Goal: Information Seeking & Learning: Learn about a topic

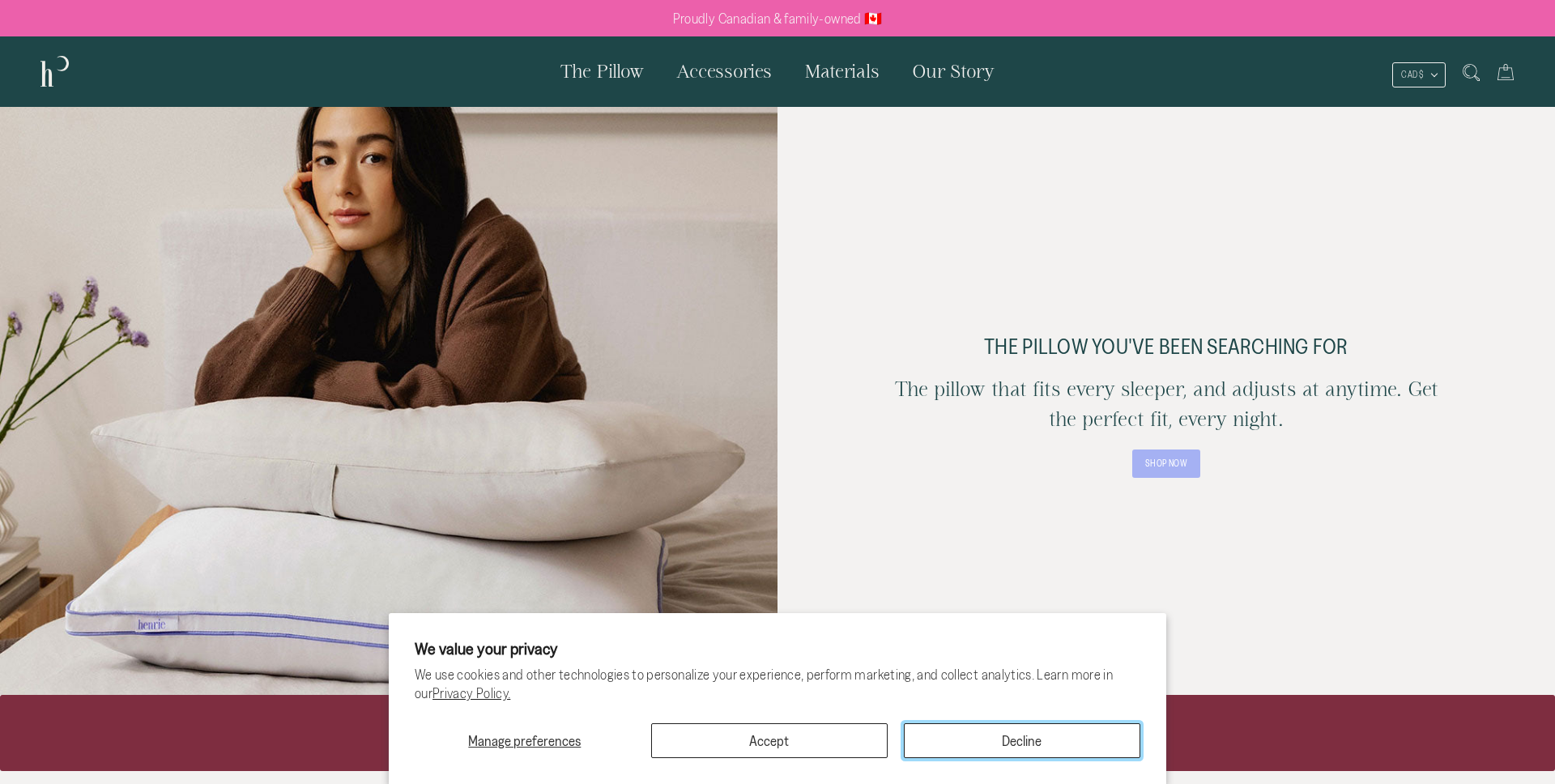
click at [998, 750] on button "Decline" at bounding box center [1023, 740] width 236 height 35
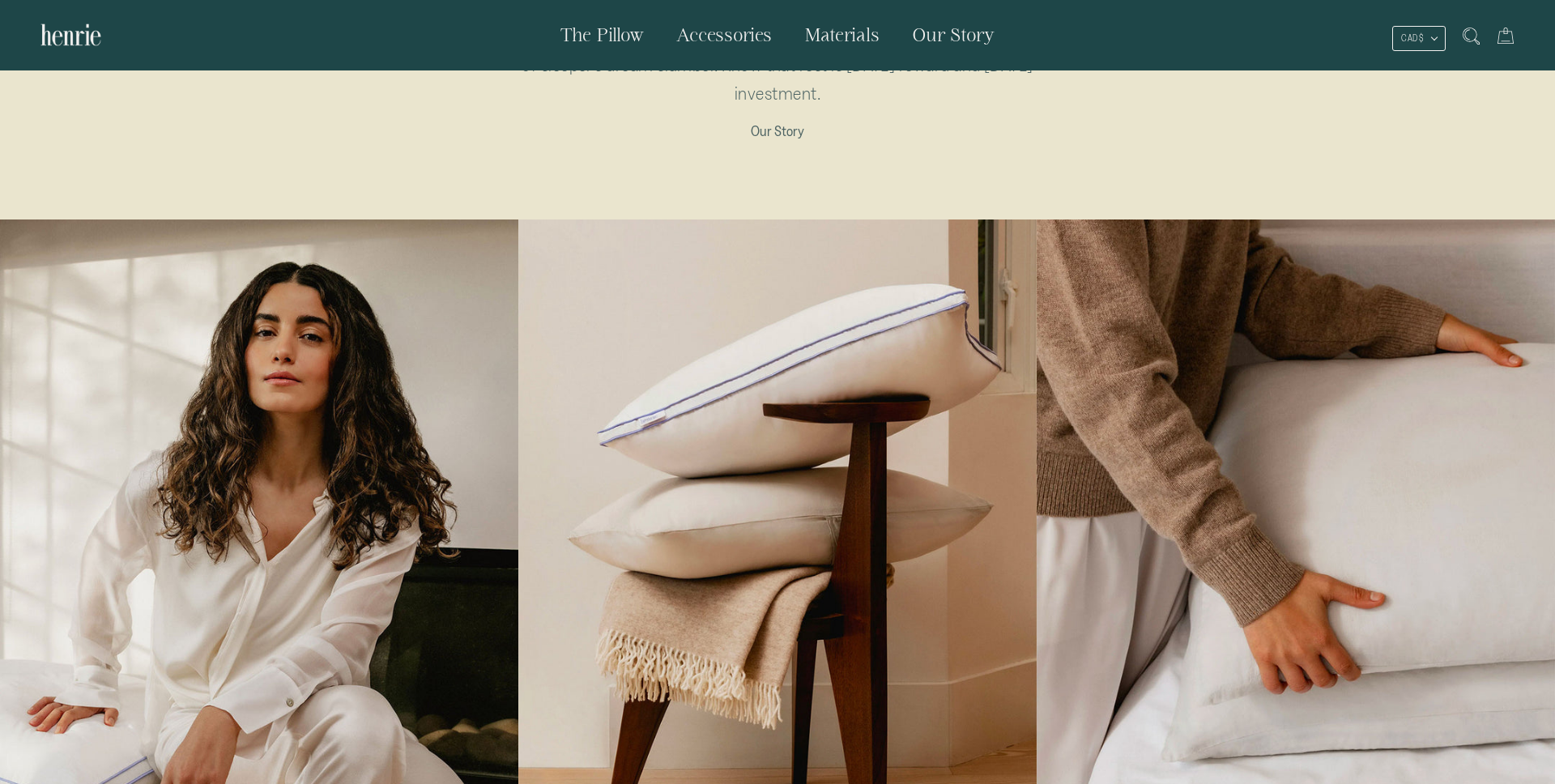
scroll to position [1350, 0]
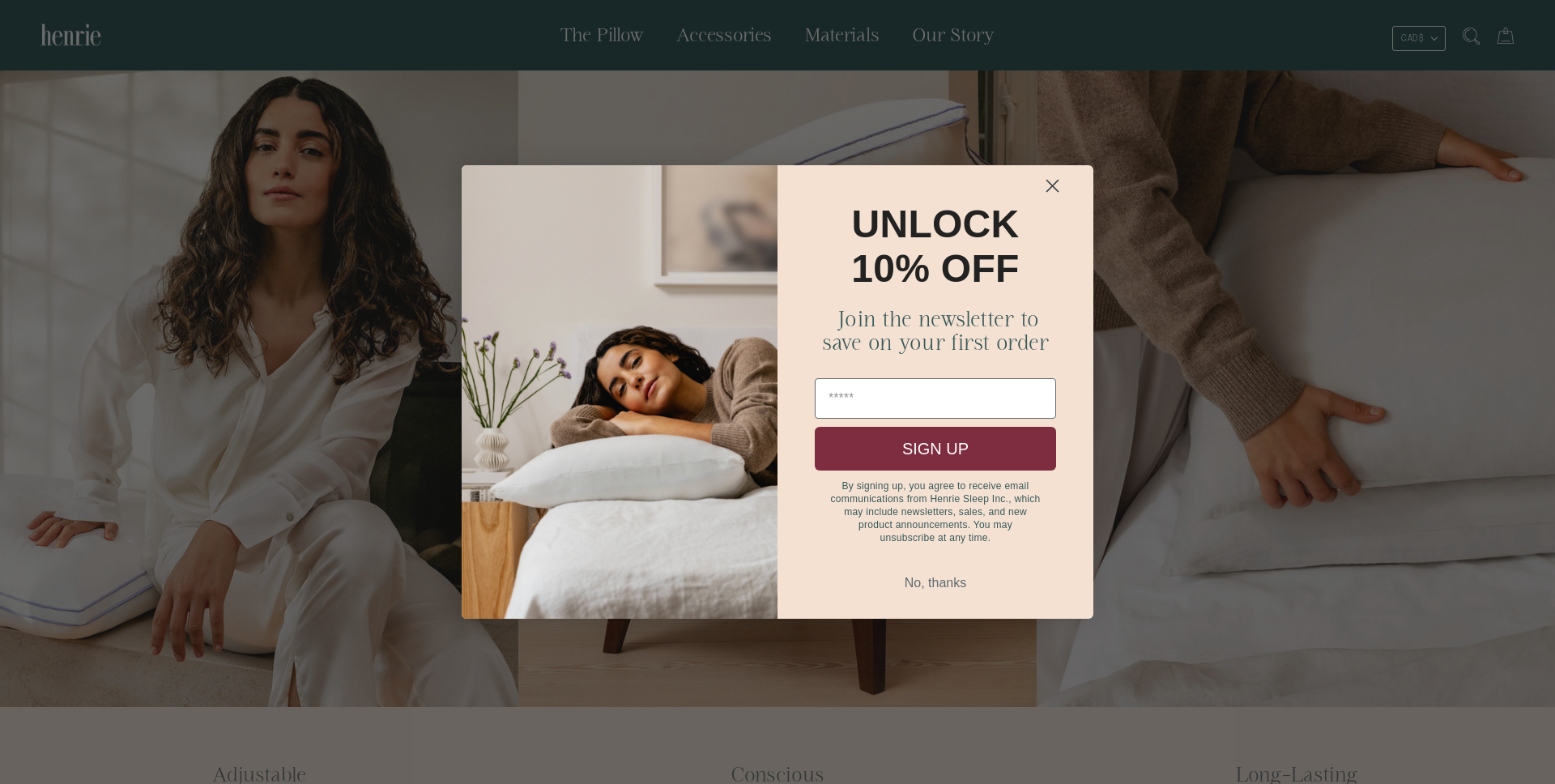
click at [1058, 177] on circle "Close dialog" at bounding box center [1052, 185] width 27 height 27
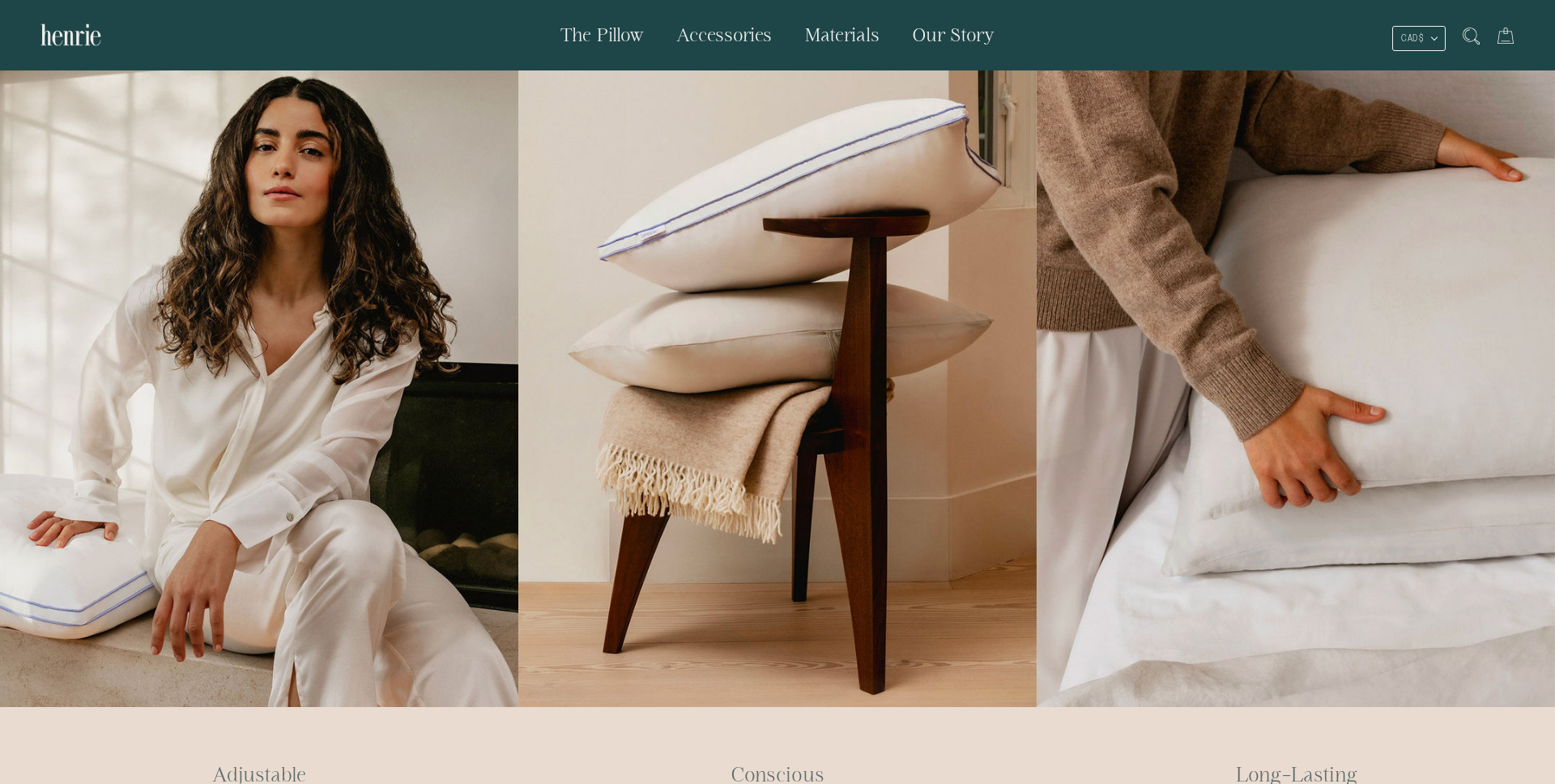
drag, startPoint x: 1136, startPoint y: 233, endPoint x: 1114, endPoint y: 255, distance: 31.1
click at [1114, 255] on div at bounding box center [1297, 370] width 519 height 674
drag, startPoint x: 1114, startPoint y: 255, endPoint x: 1101, endPoint y: 372, distance: 117.7
click at [1101, 372] on div at bounding box center [1297, 370] width 519 height 674
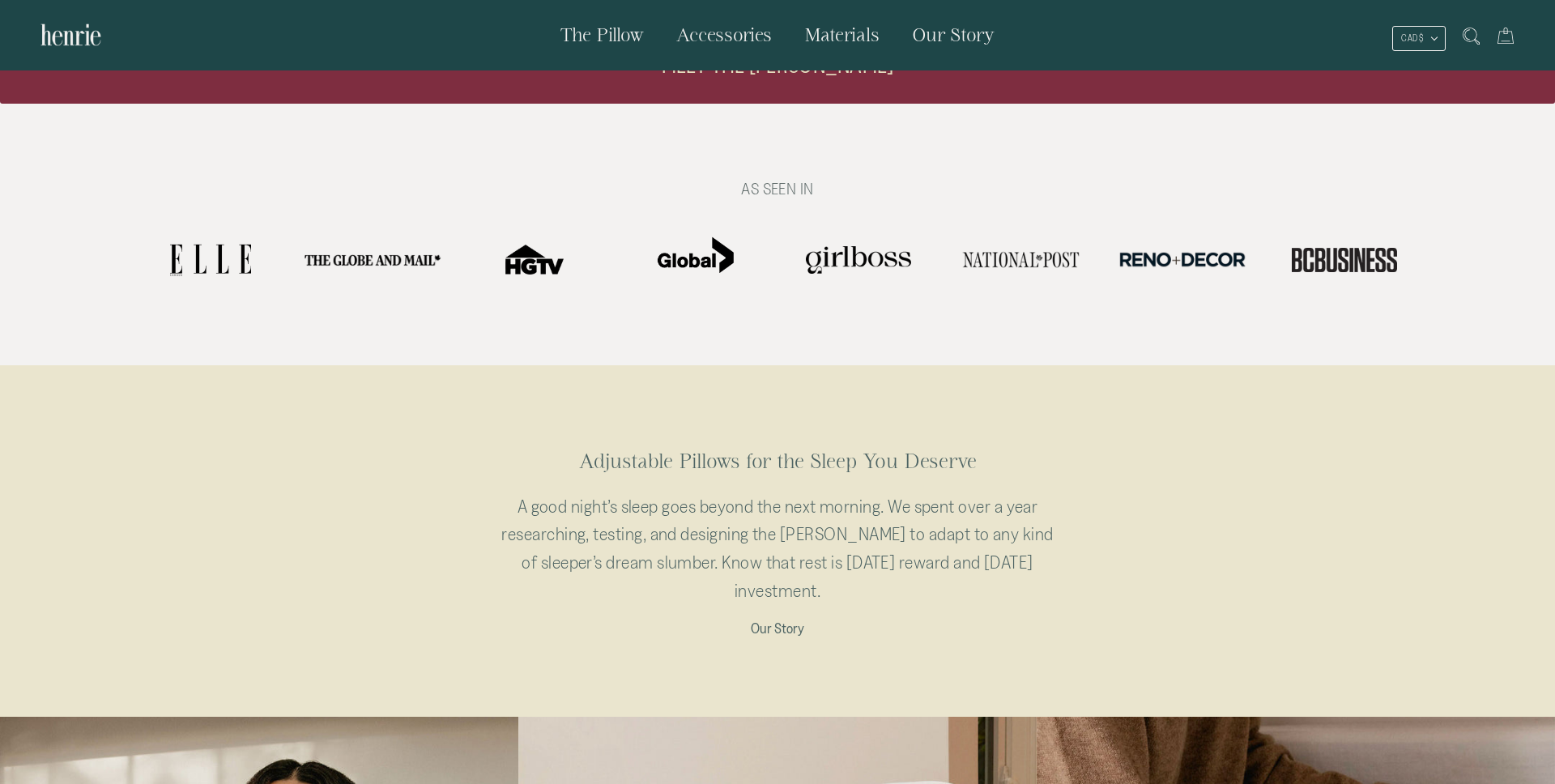
scroll to position [604, 0]
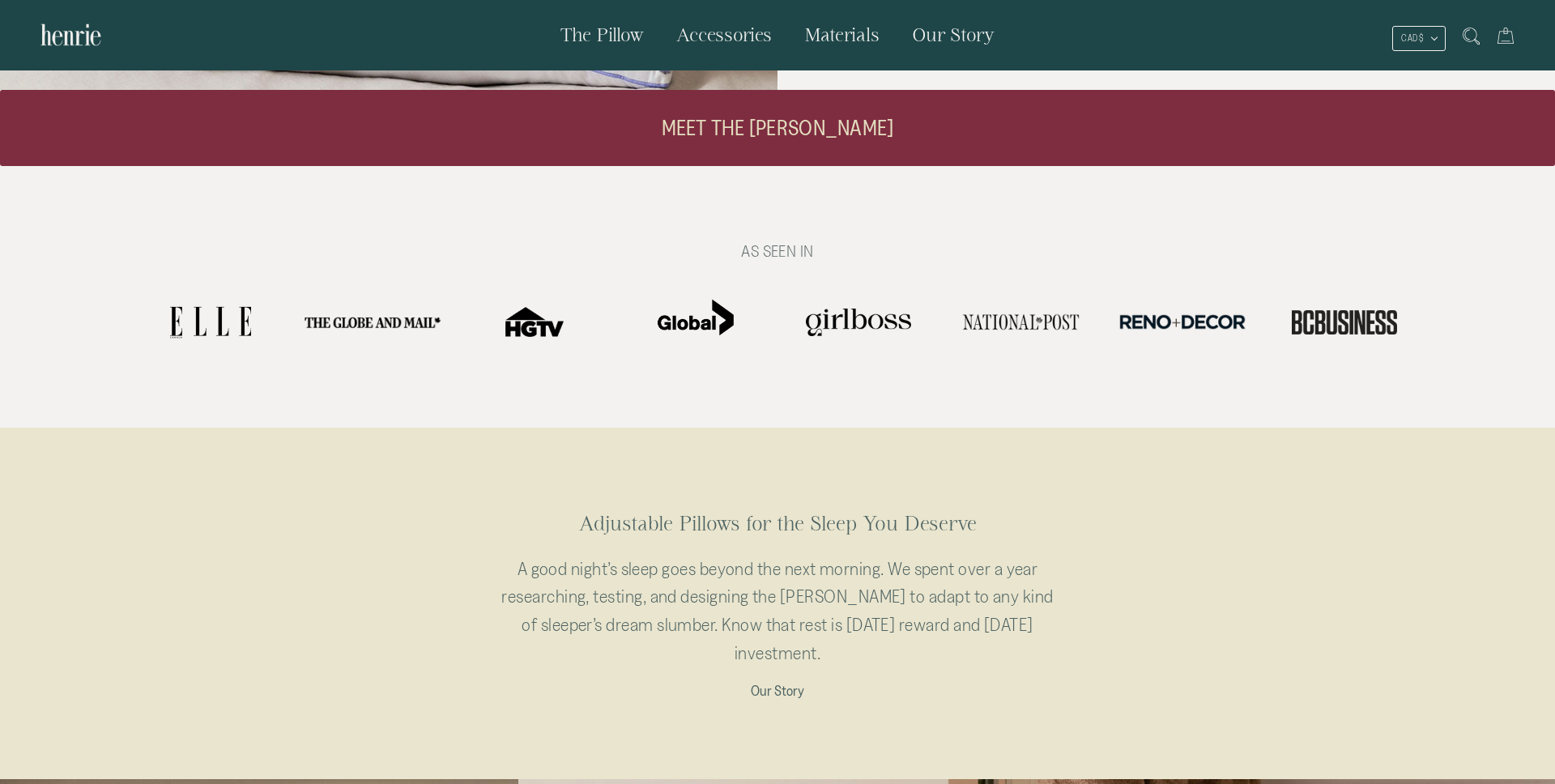
click at [870, 34] on span "Materials" at bounding box center [842, 35] width 75 height 20
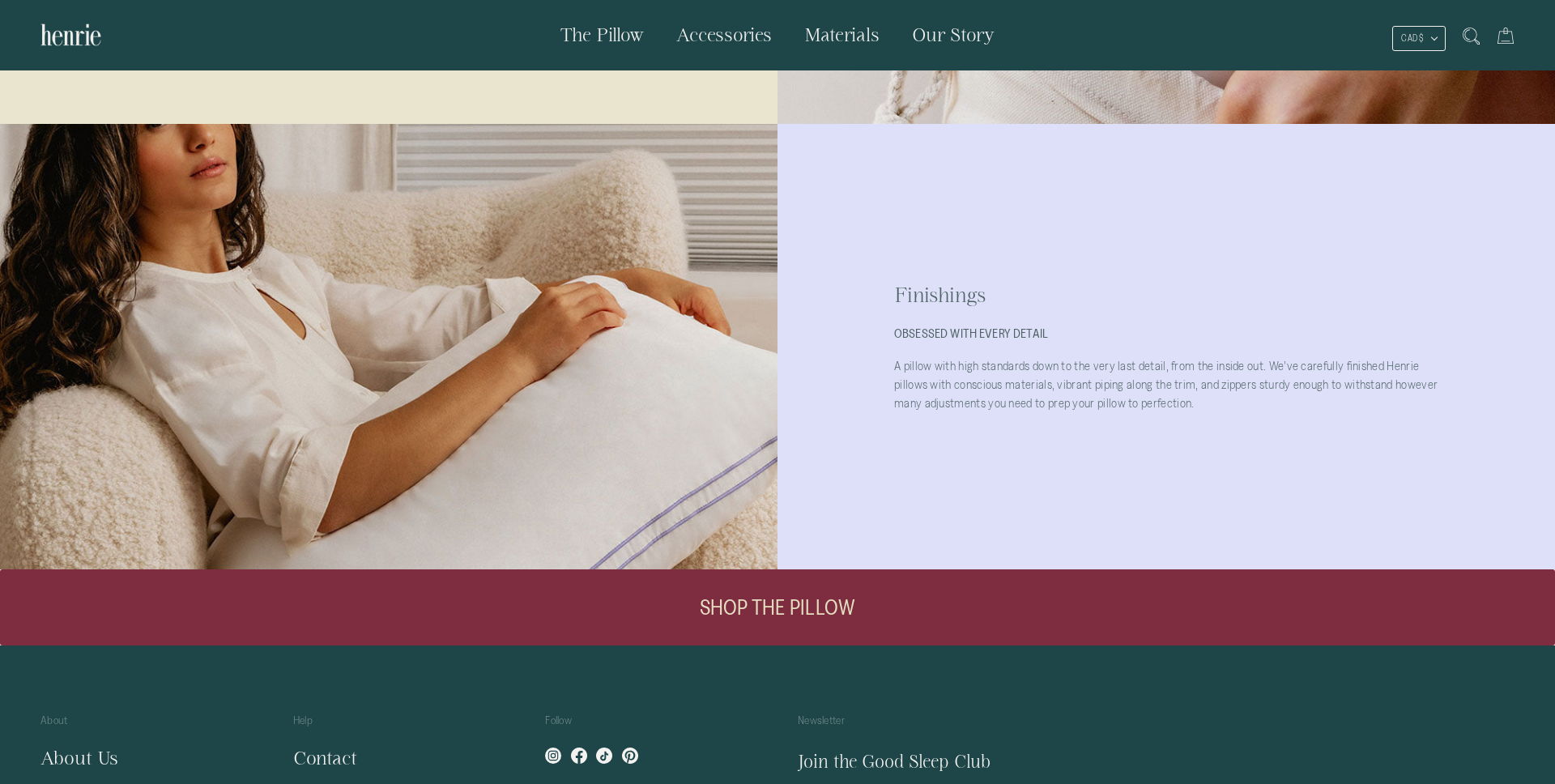
scroll to position [1403, 0]
